Goal: Information Seeking & Learning: Learn about a topic

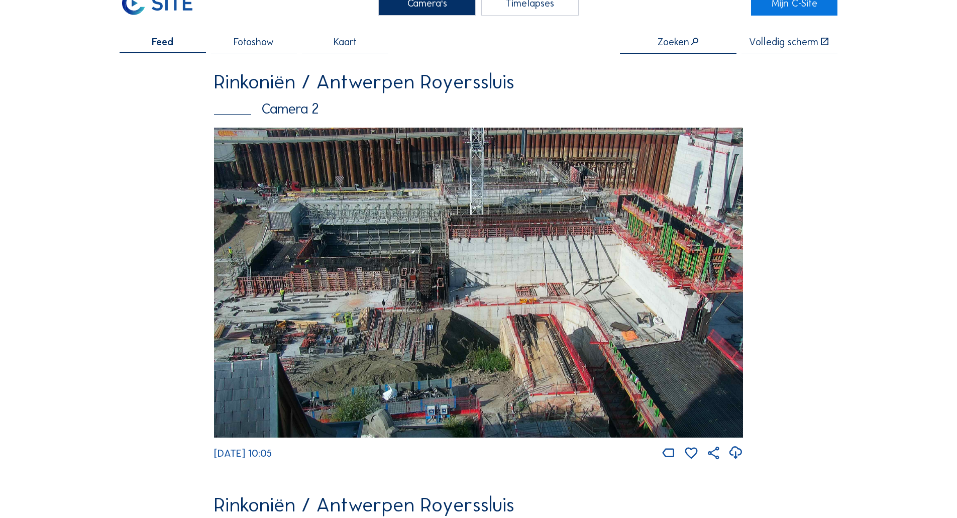
scroll to position [50, 0]
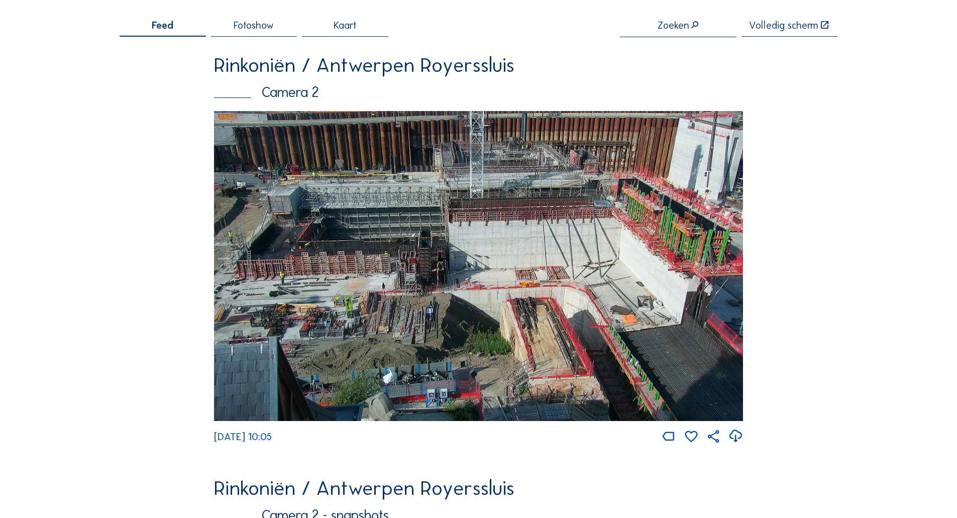
click at [451, 279] on img at bounding box center [478, 266] width 529 height 310
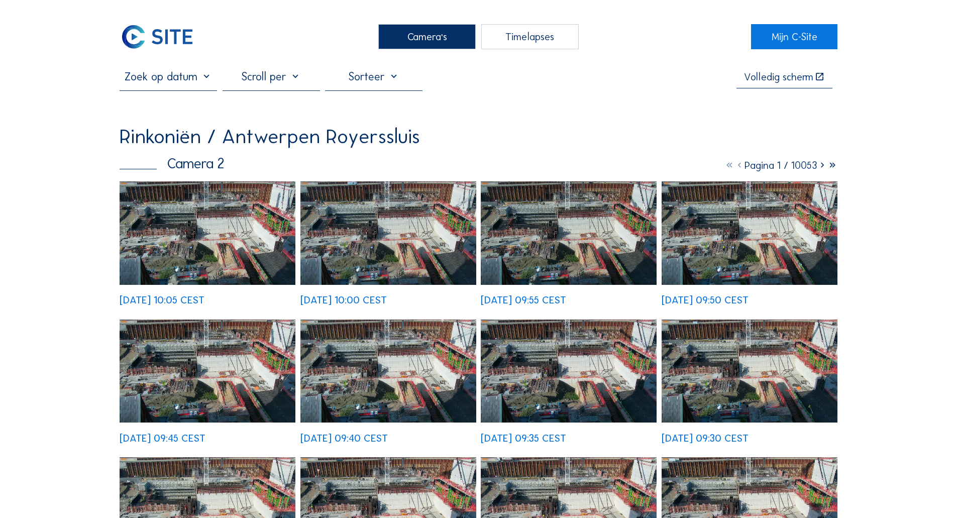
click at [275, 220] on img at bounding box center [208, 232] width 176 height 103
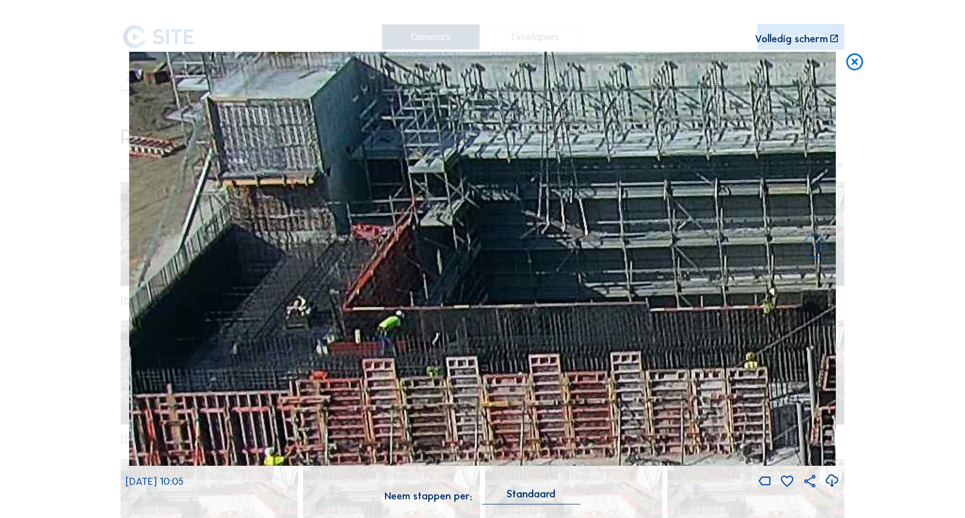
drag, startPoint x: 207, startPoint y: 234, endPoint x: 239, endPoint y: 247, distance: 34.9
click at [239, 247] on img at bounding box center [482, 259] width 706 height 414
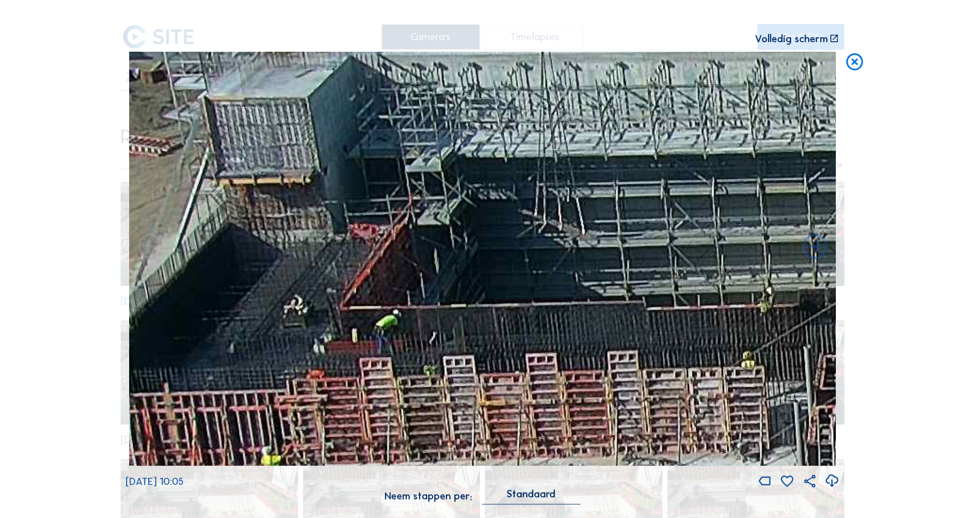
drag, startPoint x: 276, startPoint y: 272, endPoint x: 266, endPoint y: 268, distance: 11.5
click at [266, 268] on img at bounding box center [482, 259] width 706 height 414
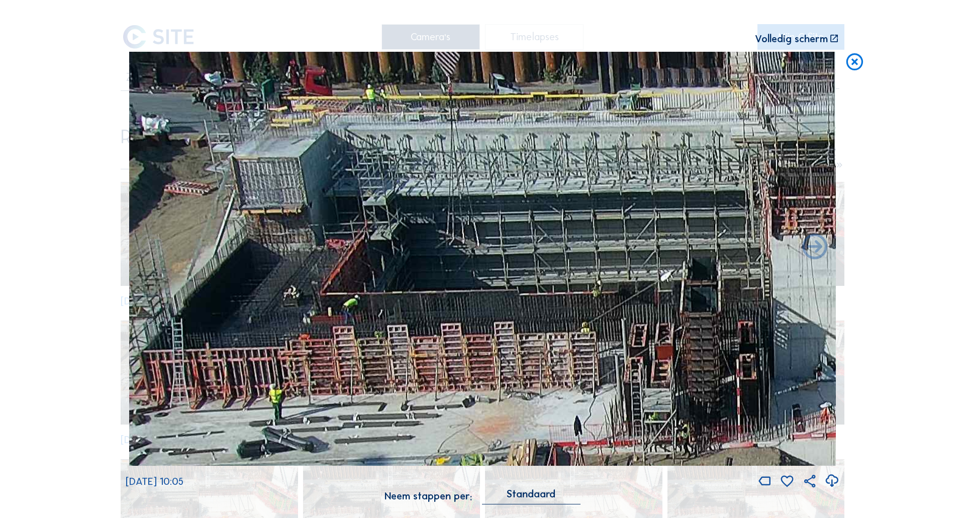
click at [853, 63] on icon at bounding box center [854, 62] width 20 height 21
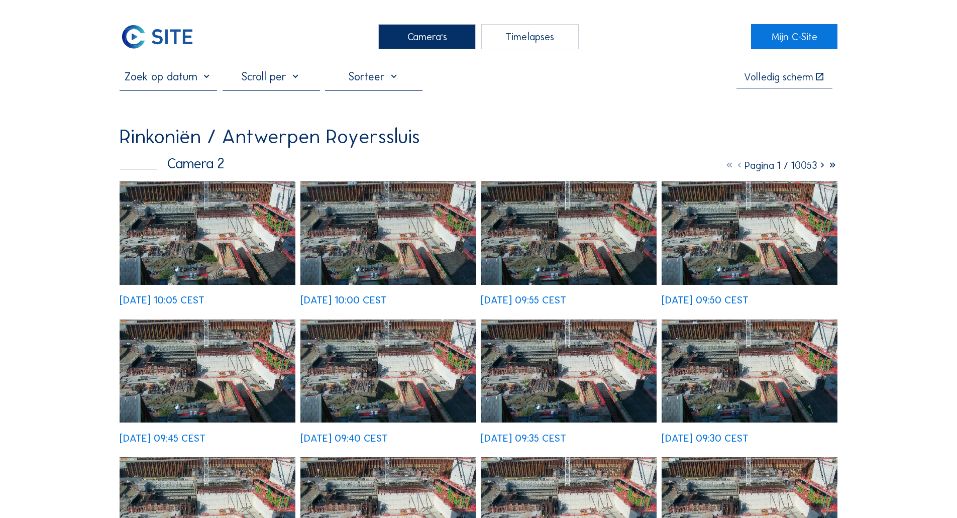
click at [149, 87] on div at bounding box center [168, 80] width 97 height 20
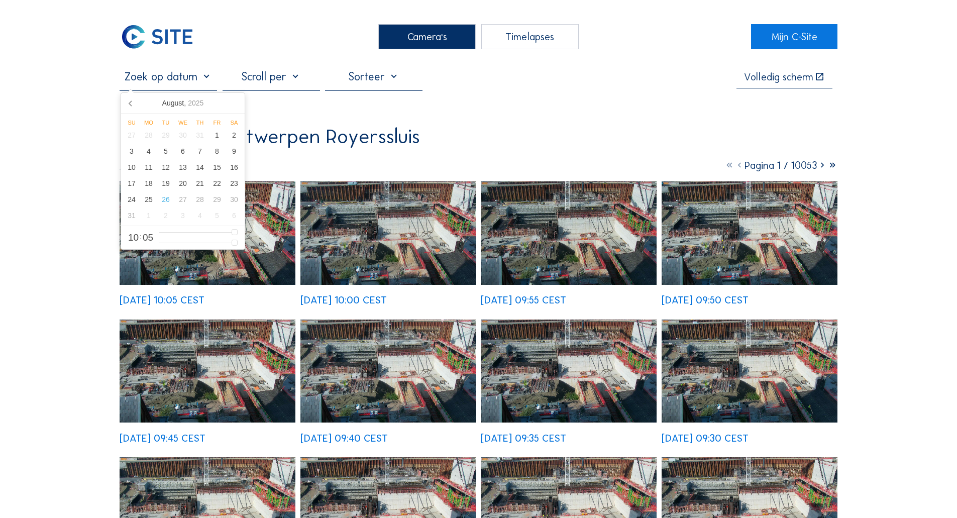
click at [201, 83] on input "text" at bounding box center [168, 77] width 97 height 14
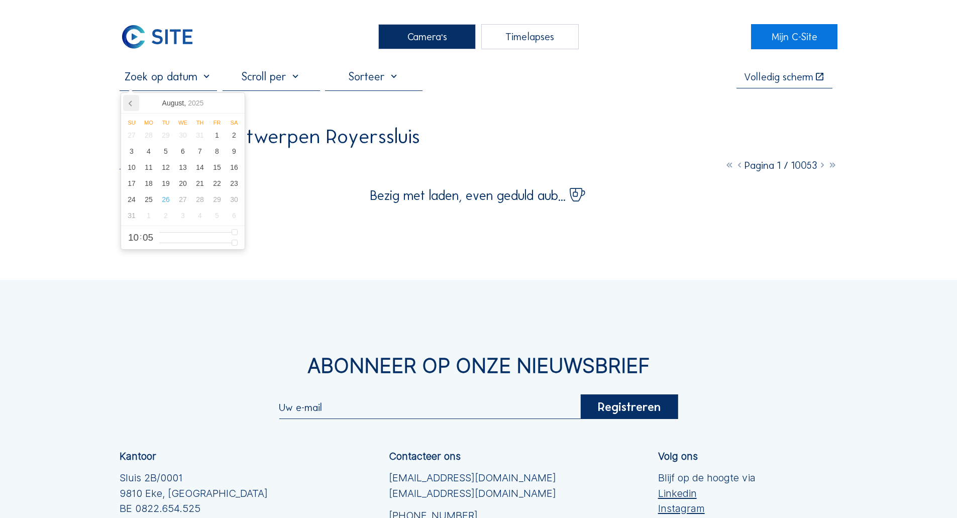
click at [134, 106] on icon at bounding box center [131, 103] width 16 height 16
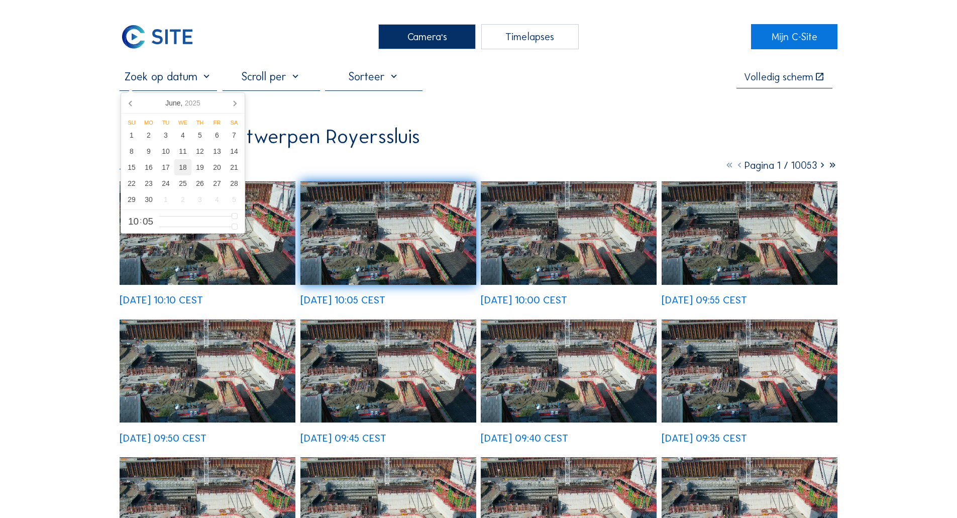
click at [191, 172] on div "18" at bounding box center [182, 167] width 17 height 16
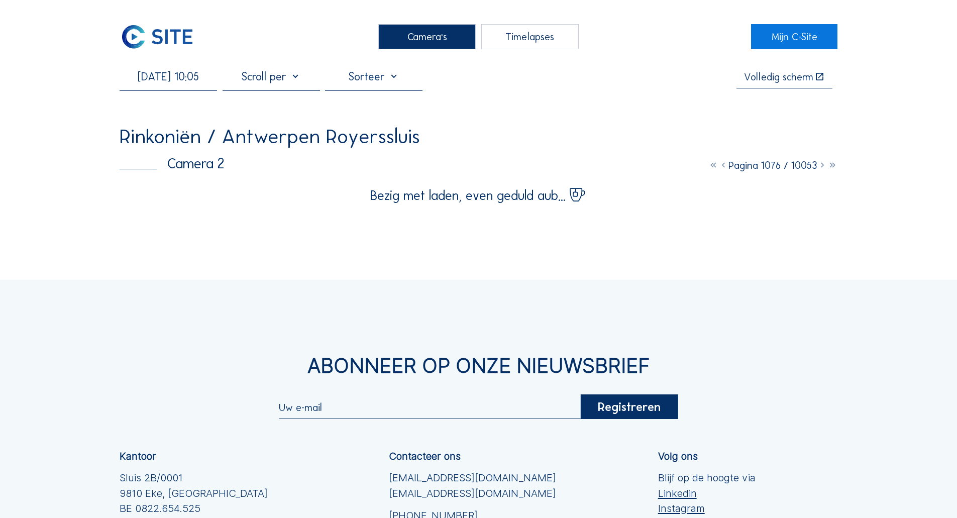
click at [187, 81] on input "18/06/2025 10:05" at bounding box center [168, 77] width 97 height 14
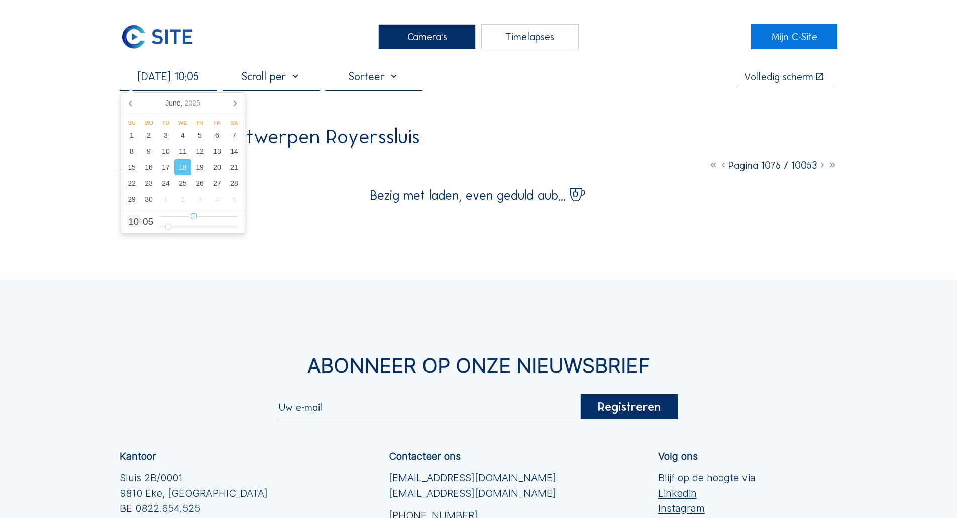
type input "18/06/2025 03:05"
drag, startPoint x: 171, startPoint y: 220, endPoint x: 176, endPoint y: 216, distance: 5.7
type input "3"
click at [172, 219] on input "range" at bounding box center [198, 216] width 78 height 9
type input "18/06/2025 05:05"
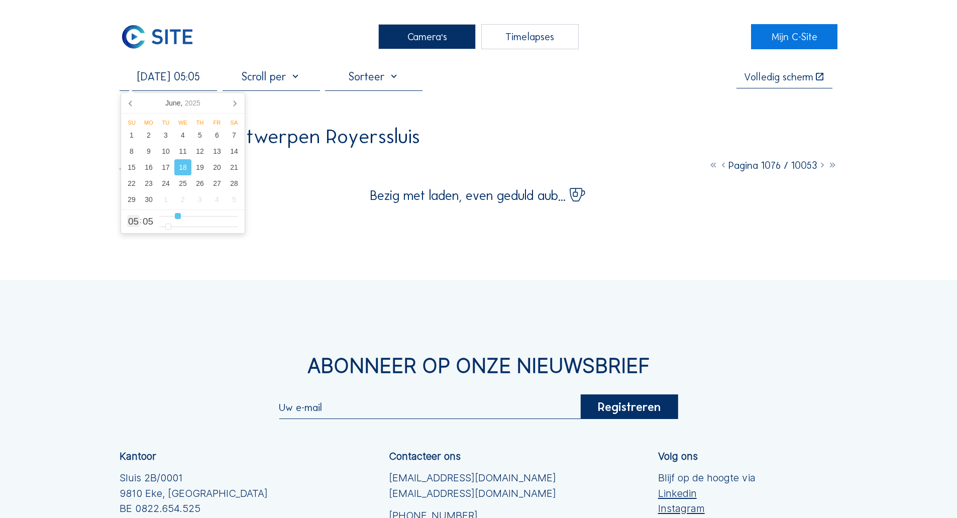
type input "5"
click at [177, 216] on input "range" at bounding box center [198, 216] width 78 height 9
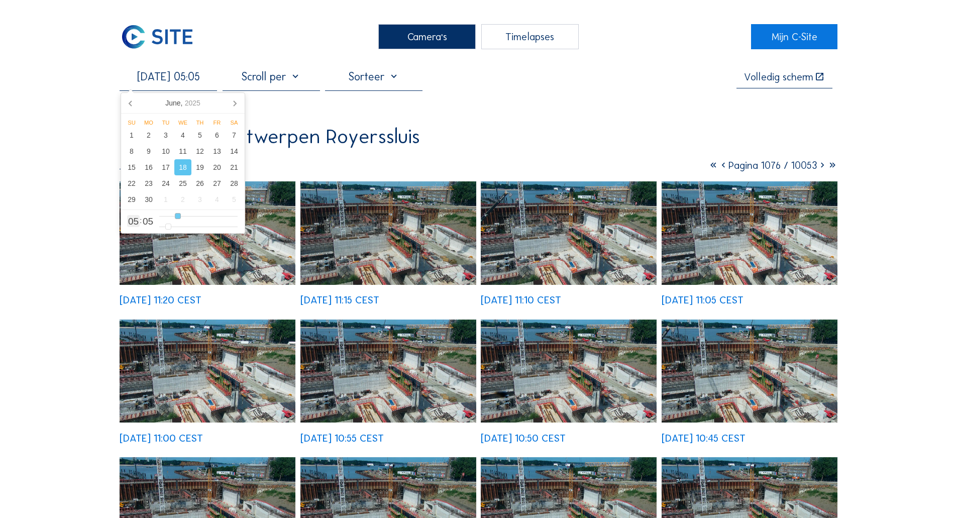
click at [180, 216] on input "range" at bounding box center [198, 216] width 78 height 9
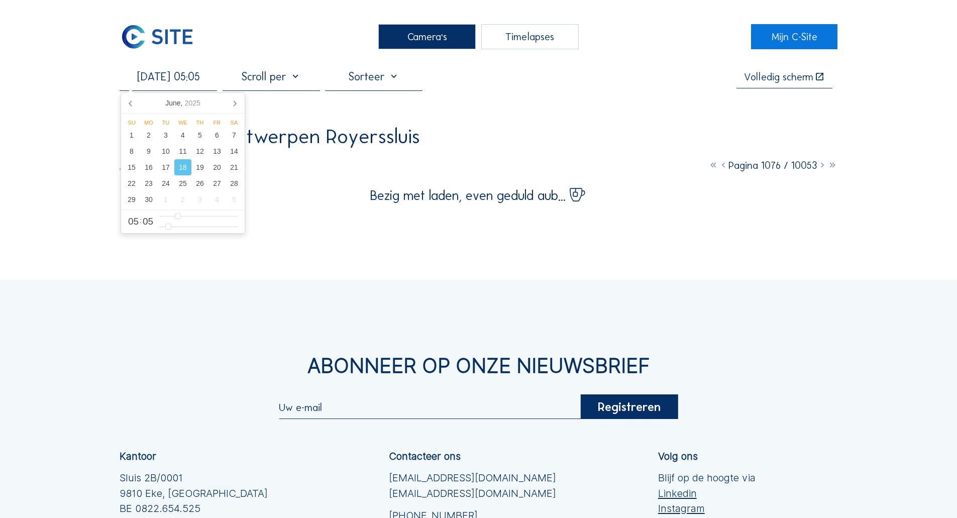
click at [102, 207] on div "Camera's Timelapses Mijn C-Site 18/06/2025 05:05 Volledig scherm Rinkoniën / An…" at bounding box center [478, 345] width 957 height 690
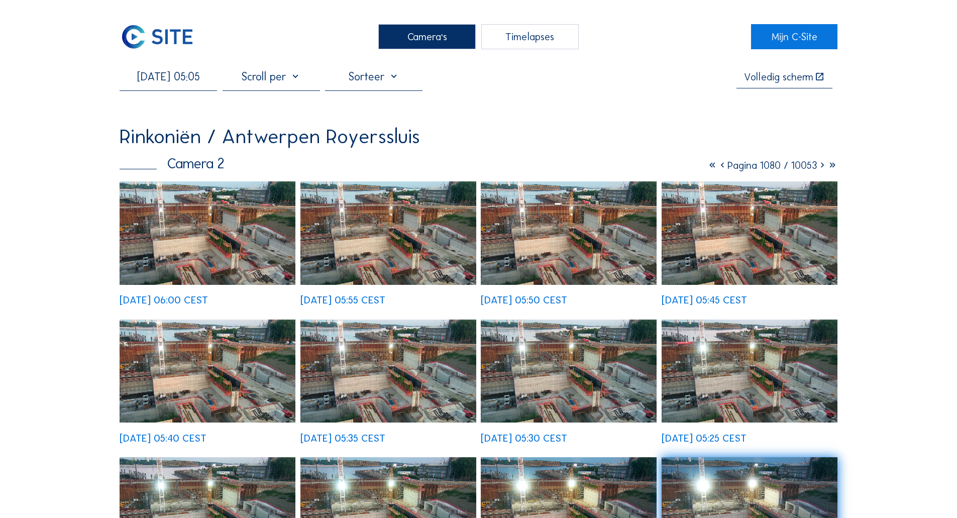
click at [221, 240] on img at bounding box center [208, 232] width 176 height 103
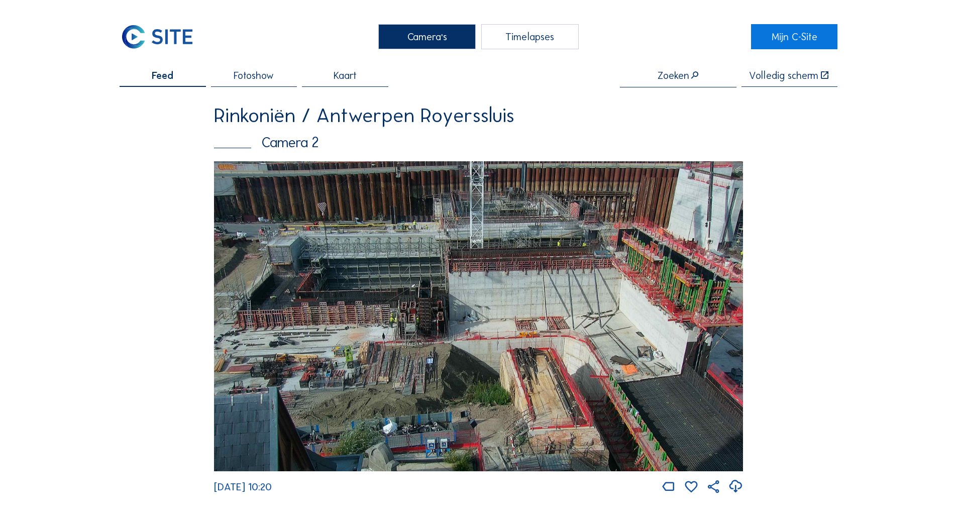
click at [393, 274] on img at bounding box center [478, 316] width 529 height 310
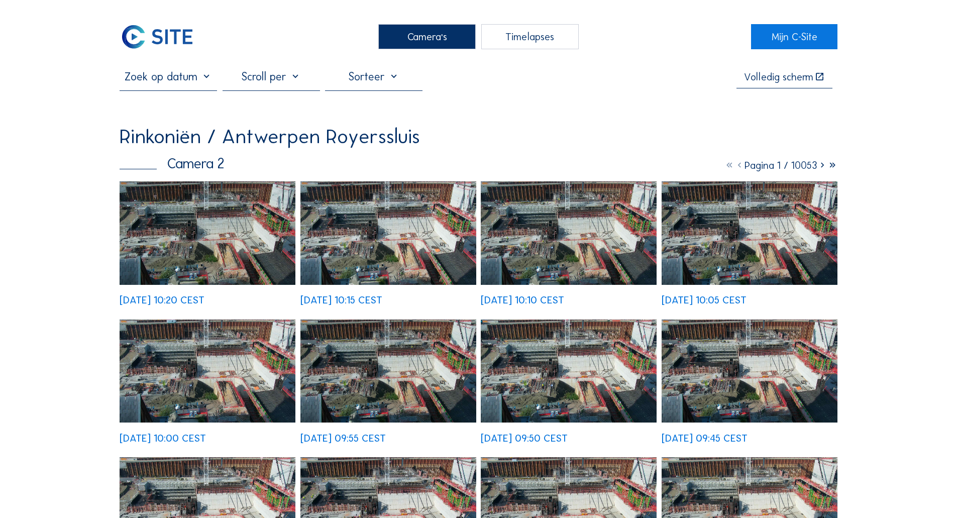
click at [258, 223] on img at bounding box center [208, 232] width 176 height 103
